Goal: Transaction & Acquisition: Purchase product/service

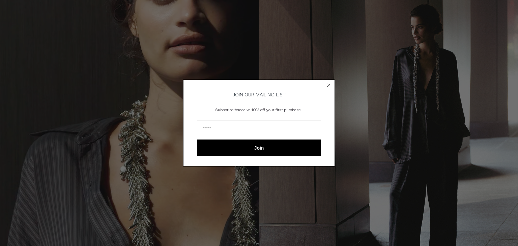
click at [331, 82] on icon "Close dialog" at bounding box center [329, 85] width 7 height 7
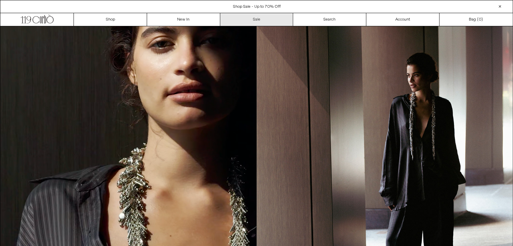
click at [258, 22] on link "Sale" at bounding box center [256, 19] width 73 height 13
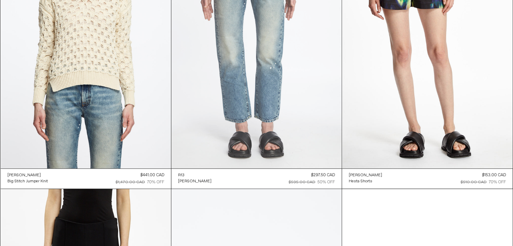
scroll to position [25004, 0]
